Goal: Task Accomplishment & Management: Use online tool/utility

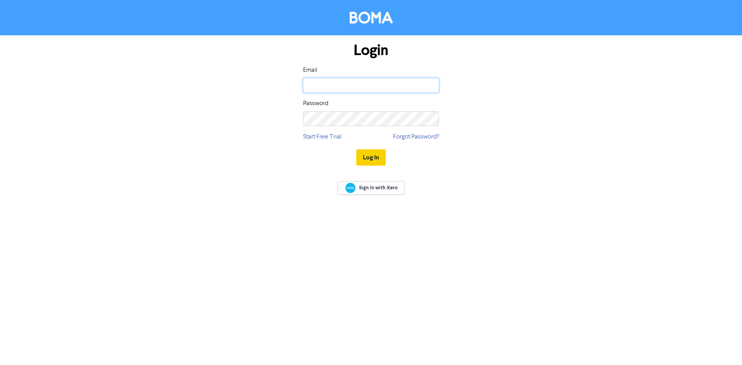
type input "duaneh@locks.co.nz"
click at [376, 155] on button "Log In" at bounding box center [371, 157] width 30 height 16
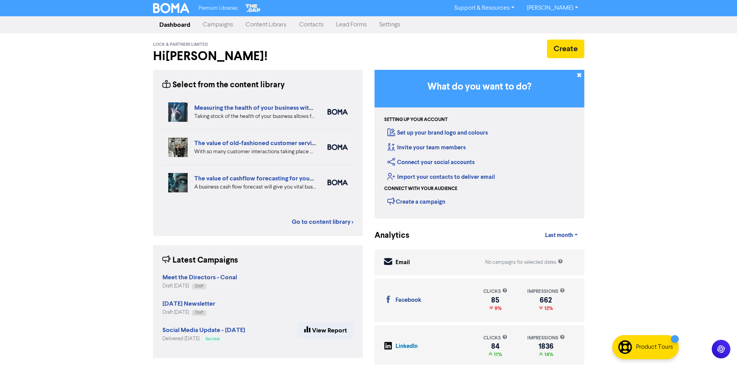
click at [224, 27] on link "Campaigns" at bounding box center [217, 25] width 43 height 16
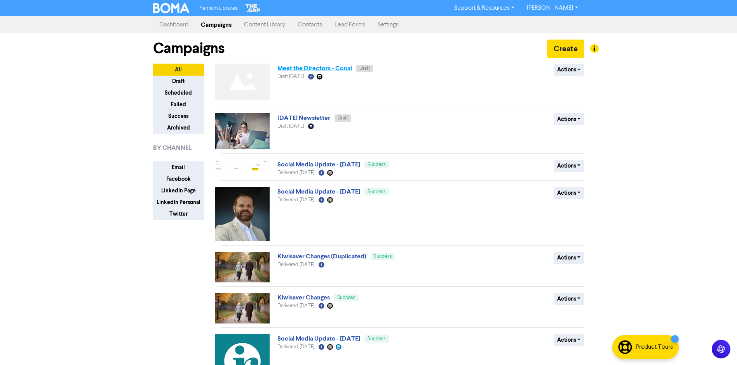
click at [314, 68] on link "Meet the Directors - Conal" at bounding box center [314, 68] width 75 height 8
click at [254, 78] on img at bounding box center [242, 82] width 54 height 36
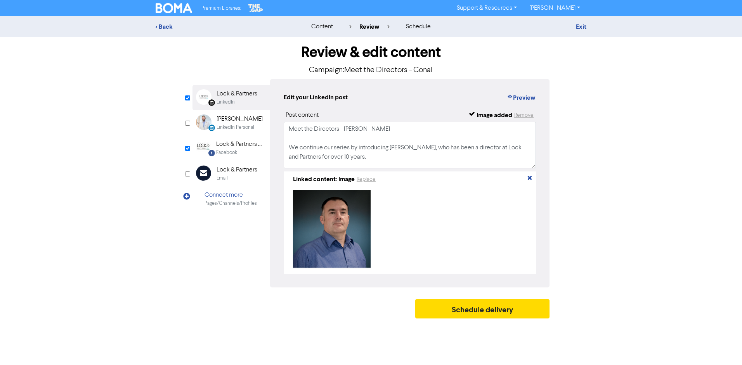
click at [236, 151] on div "Facebook" at bounding box center [226, 152] width 21 height 7
click at [228, 95] on div "Lock & Partners" at bounding box center [237, 93] width 41 height 9
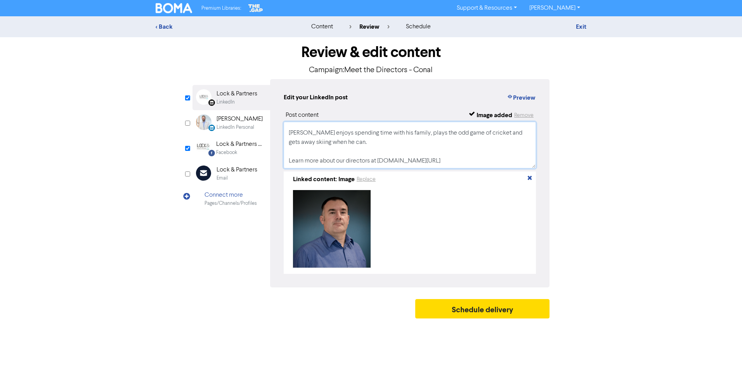
scroll to position [89, 0]
click at [231, 149] on div "Facebook" at bounding box center [226, 152] width 21 height 7
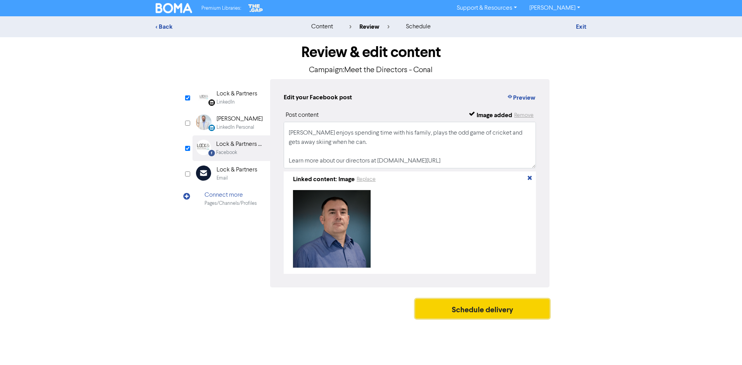
click at [491, 314] on button "Schedule delivery" at bounding box center [482, 308] width 134 height 19
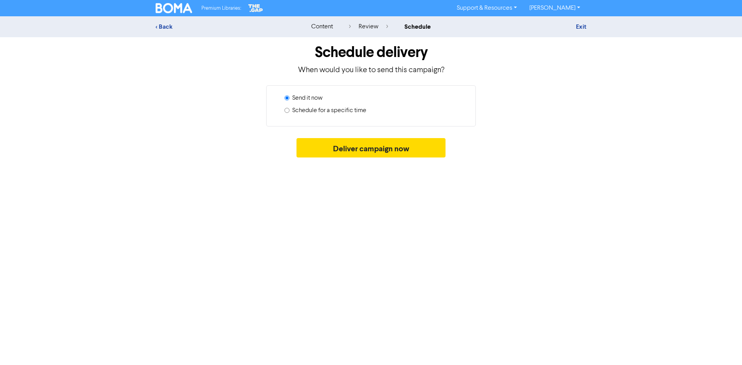
click at [391, 158] on div "Deliver campaign now" at bounding box center [371, 149] width 431 height 23
click at [389, 152] on button "Deliver campaign now" at bounding box center [371, 147] width 149 height 19
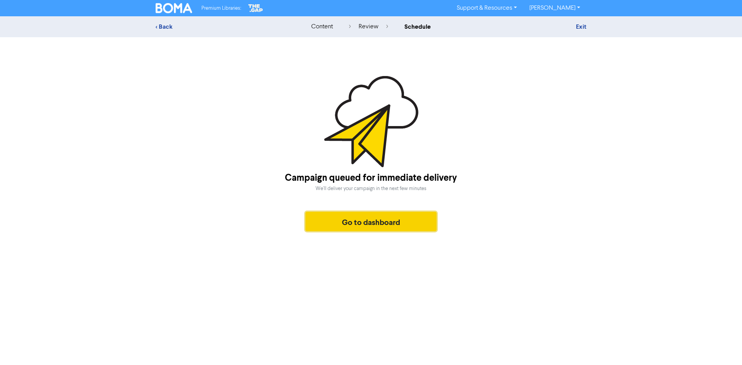
click at [373, 220] on button "Go to dashboard" at bounding box center [371, 221] width 131 height 19
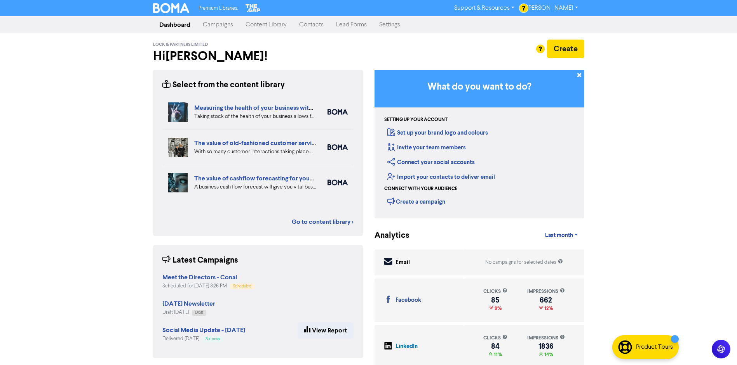
click at [218, 27] on link "Campaigns" at bounding box center [217, 25] width 43 height 16
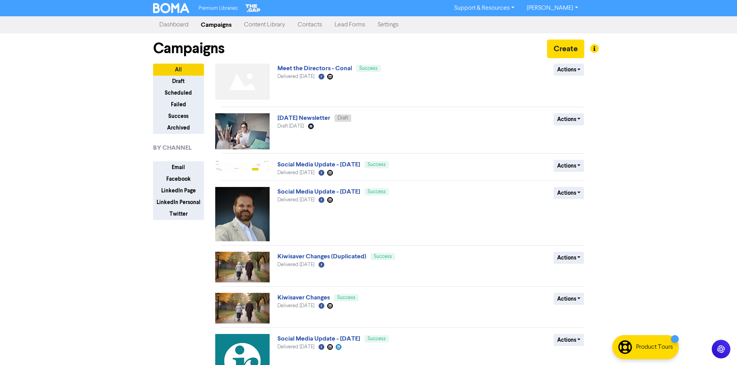
click at [313, 118] on link "[DATE] Newsletter" at bounding box center [303, 118] width 53 height 8
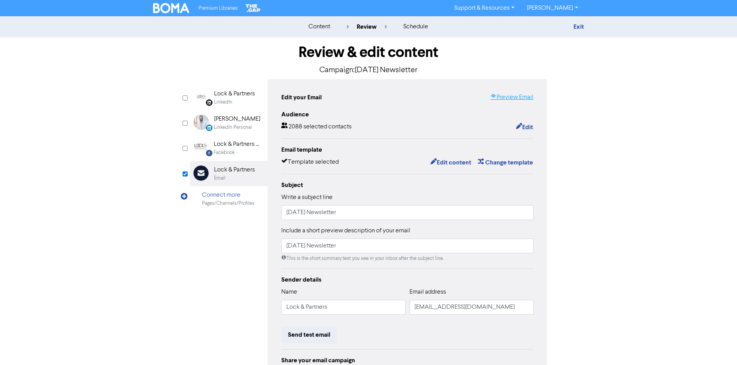
click at [515, 94] on link "Preview Email" at bounding box center [511, 97] width 43 height 9
click at [452, 164] on button "Edit content" at bounding box center [451, 163] width 42 height 10
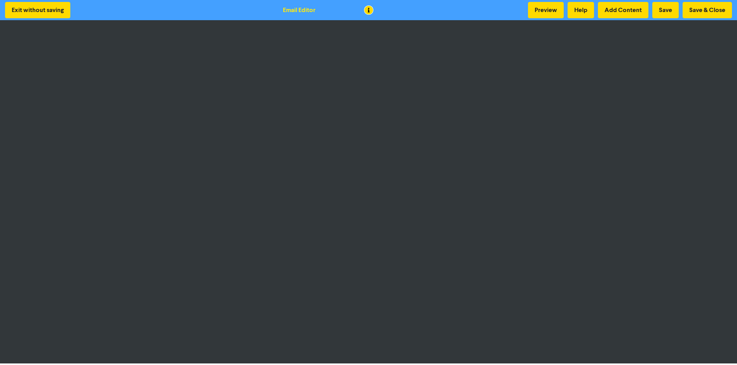
scroll to position [2, 0]
